Goal: Navigation & Orientation: Find specific page/section

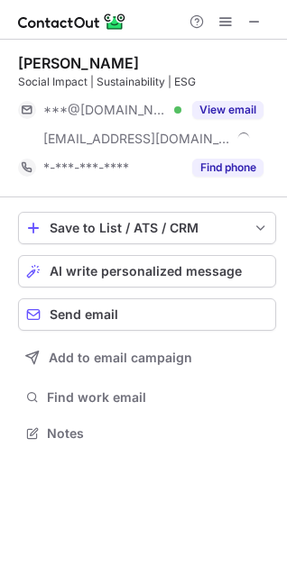
scroll to position [421, 287]
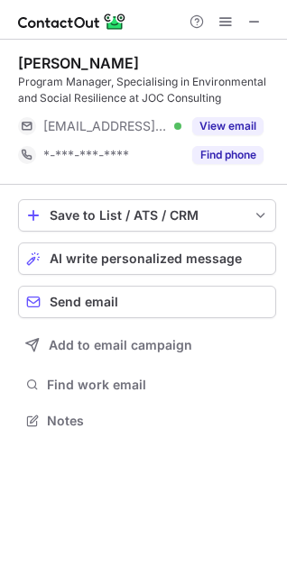
scroll to position [408, 287]
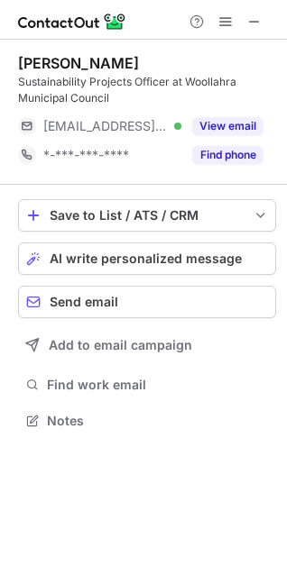
scroll to position [408, 287]
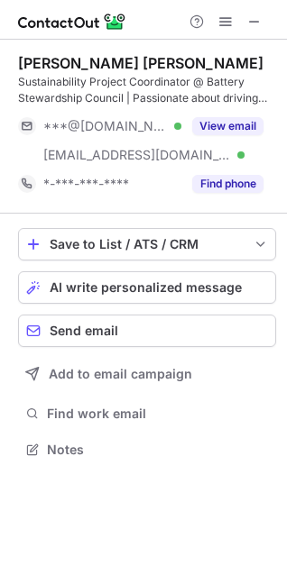
scroll to position [437, 287]
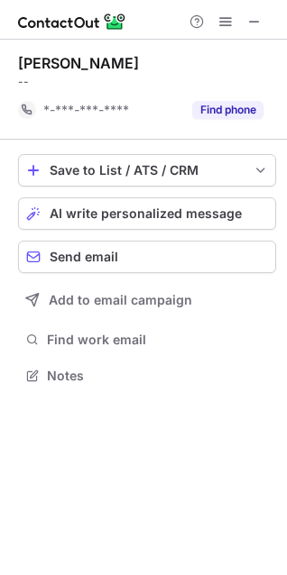
scroll to position [363, 287]
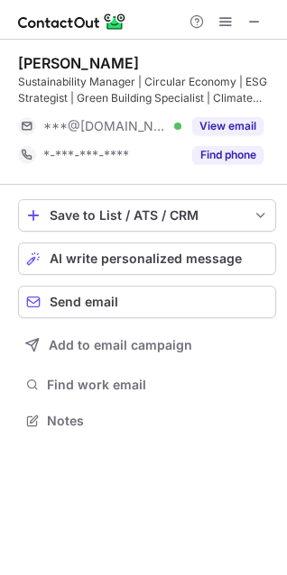
scroll to position [408, 287]
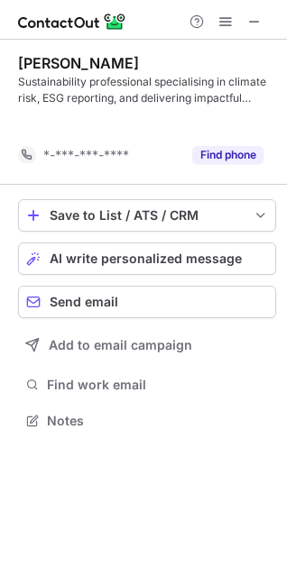
scroll to position [380, 287]
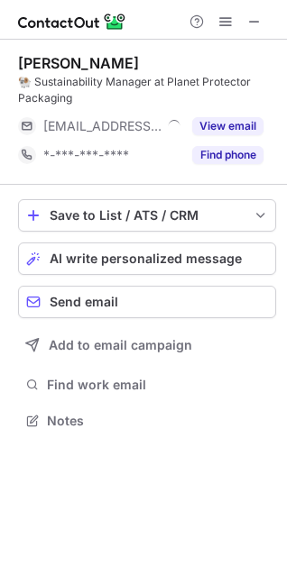
scroll to position [408, 287]
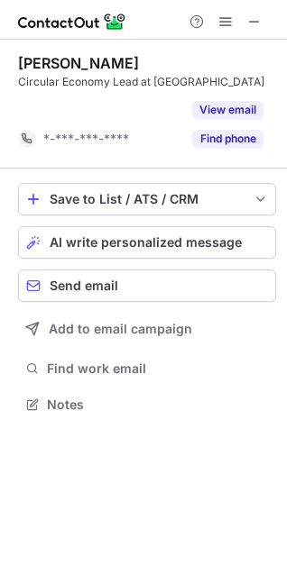
scroll to position [363, 287]
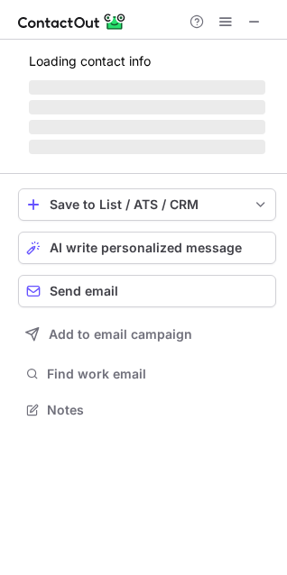
scroll to position [408, 287]
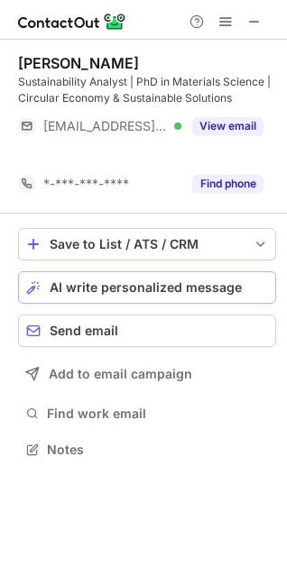
scroll to position [408, 287]
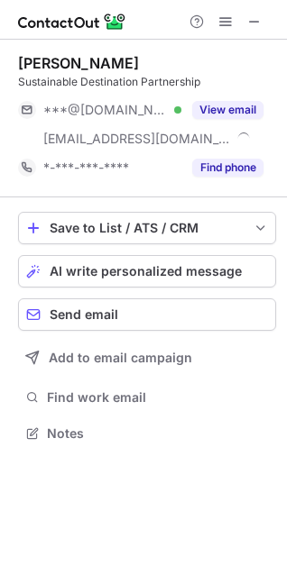
scroll to position [421, 287]
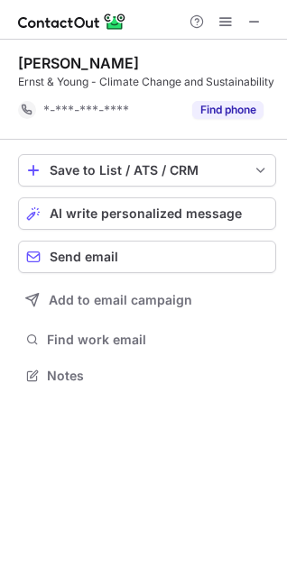
scroll to position [363, 287]
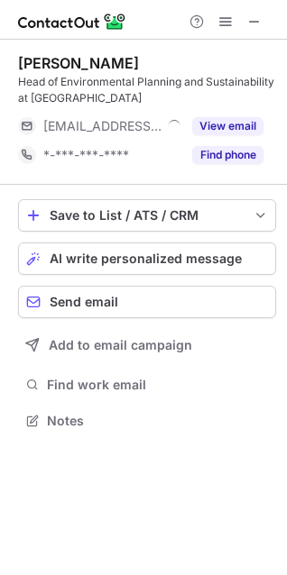
scroll to position [408, 287]
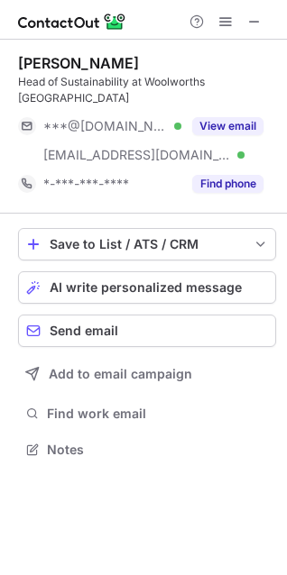
scroll to position [437, 287]
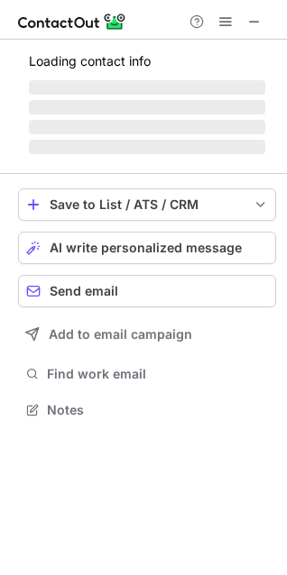
scroll to position [421, 287]
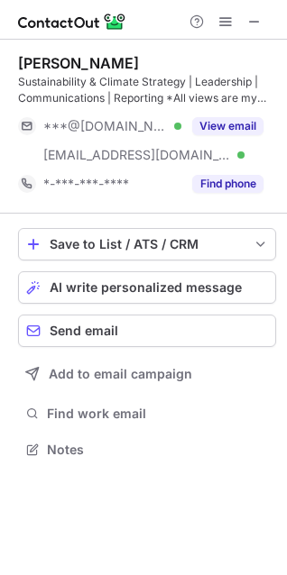
scroll to position [437, 287]
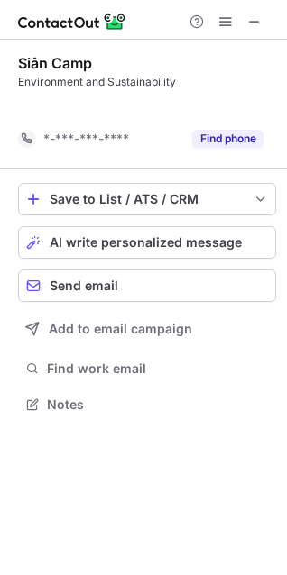
scroll to position [363, 287]
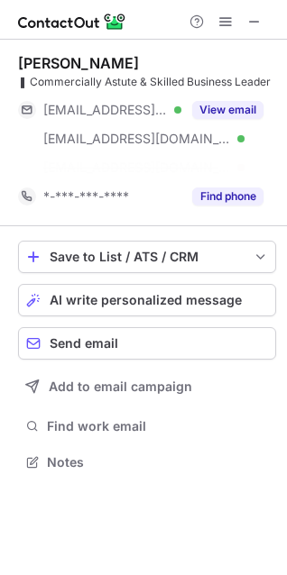
scroll to position [421, 287]
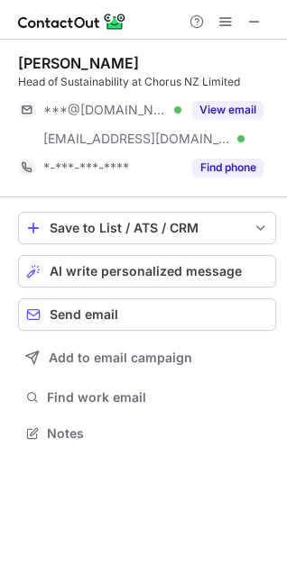
scroll to position [421, 287]
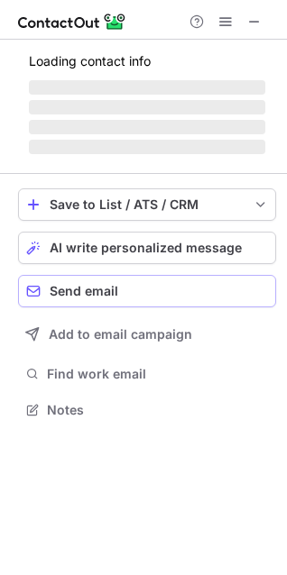
scroll to position [408, 287]
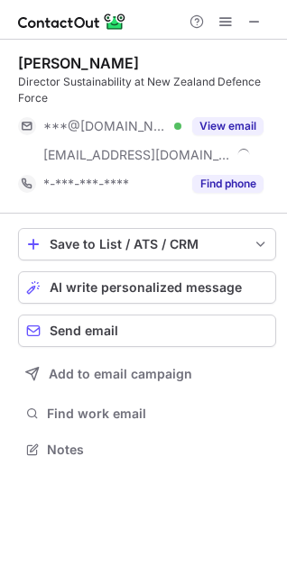
scroll to position [437, 287]
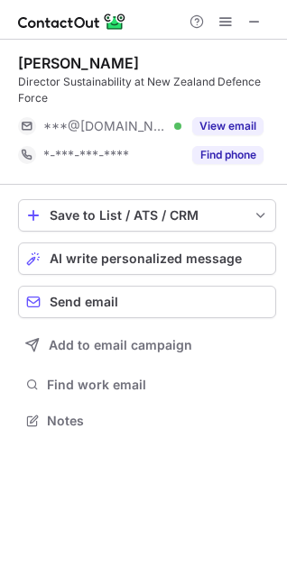
scroll to position [408, 287]
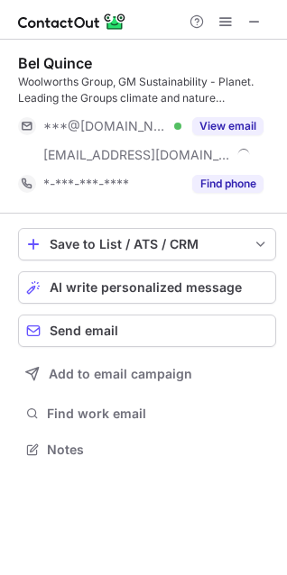
scroll to position [437, 287]
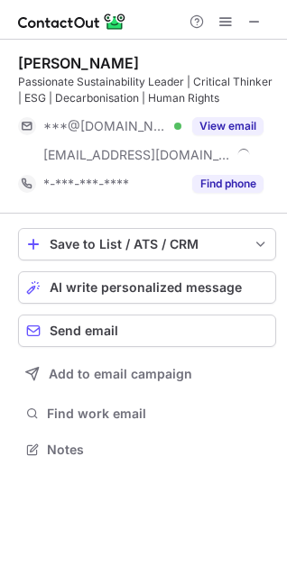
scroll to position [437, 287]
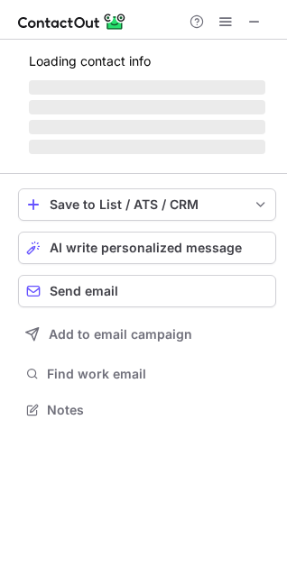
scroll to position [437, 287]
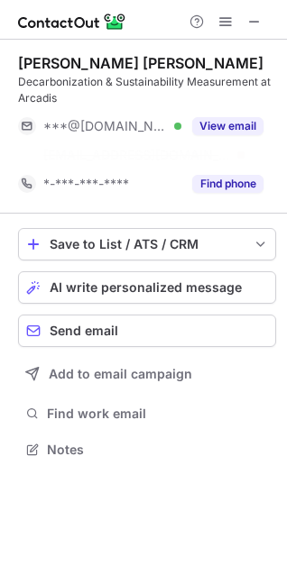
scroll to position [408, 287]
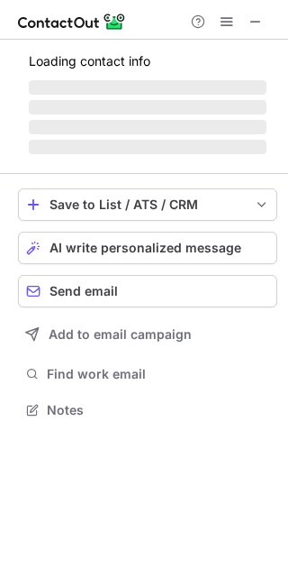
scroll to position [398, 288]
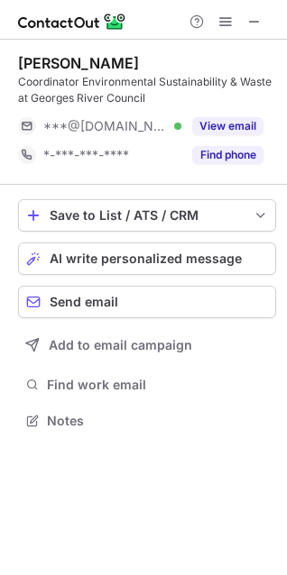
scroll to position [408, 287]
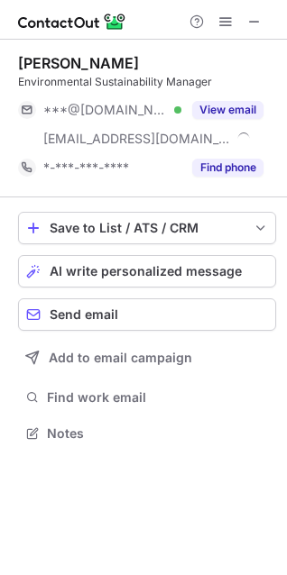
scroll to position [421, 287]
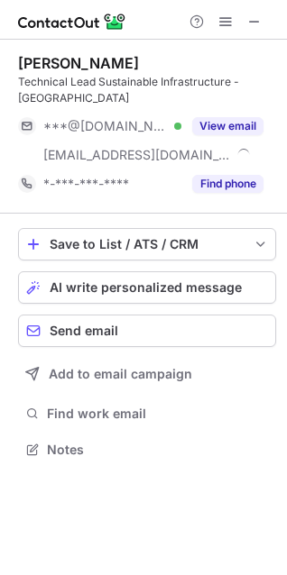
scroll to position [437, 287]
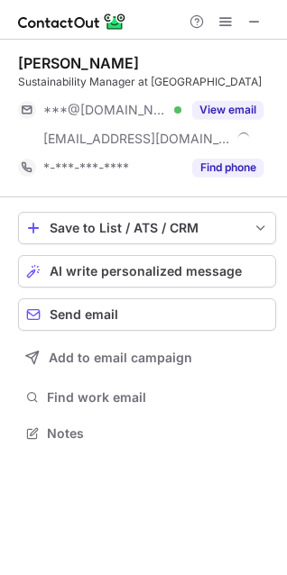
scroll to position [437, 287]
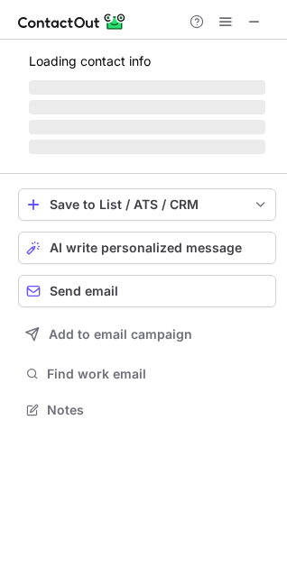
scroll to position [437, 287]
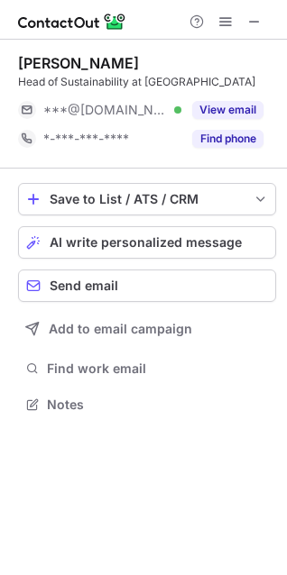
scroll to position [392, 287]
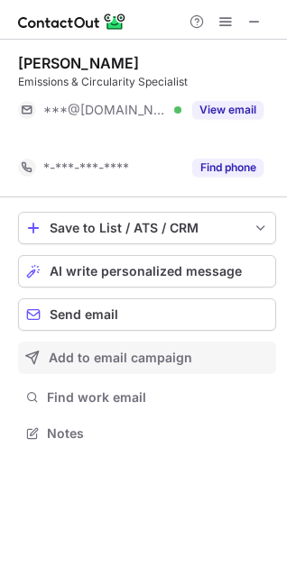
scroll to position [392, 287]
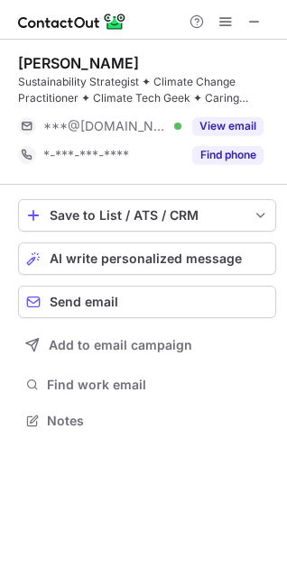
scroll to position [408, 287]
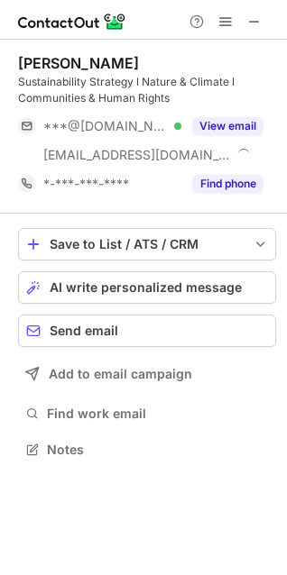
scroll to position [437, 287]
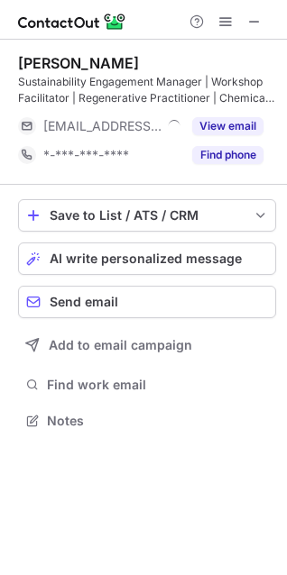
scroll to position [408, 287]
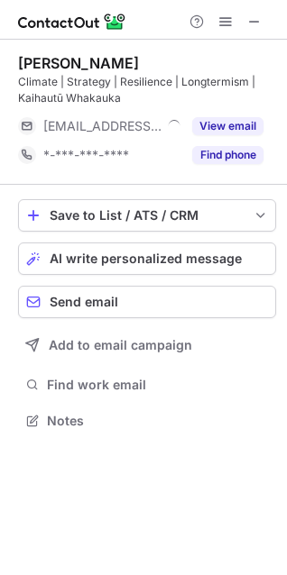
scroll to position [408, 287]
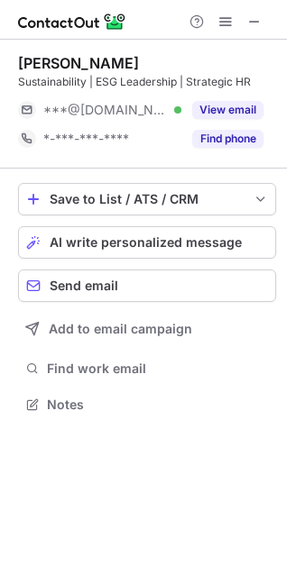
scroll to position [392, 287]
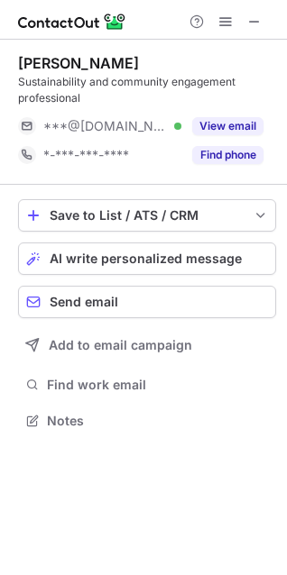
scroll to position [408, 287]
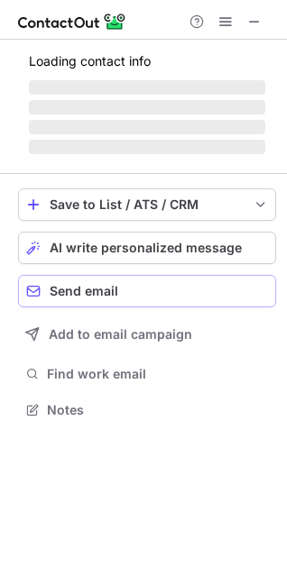
scroll to position [408, 287]
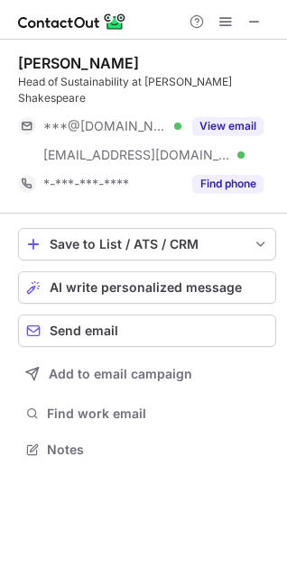
scroll to position [421, 287]
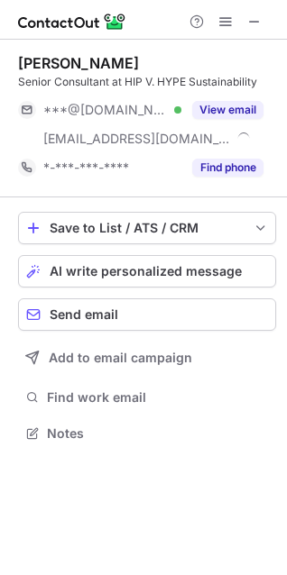
scroll to position [421, 287]
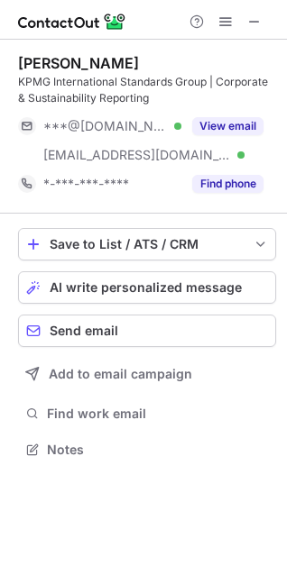
scroll to position [437, 287]
